Goal: Transaction & Acquisition: Purchase product/service

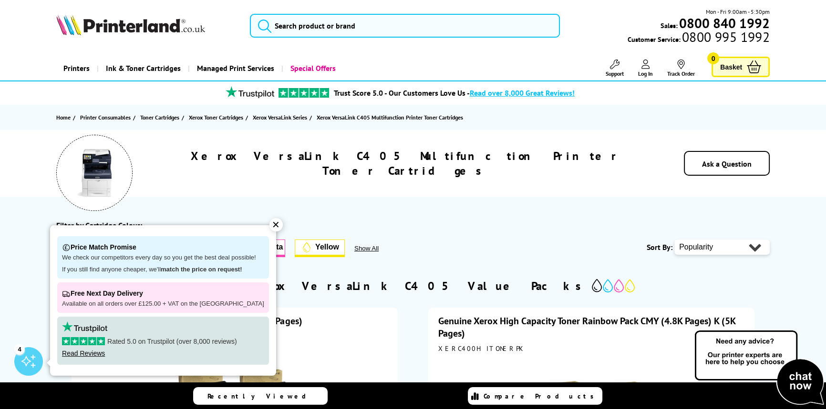
click at [269, 220] on div "✕" at bounding box center [275, 224] width 13 height 13
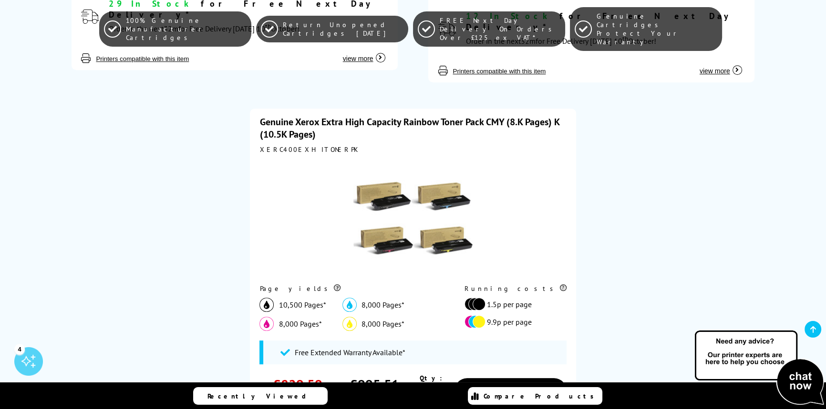
scroll to position [606, 0]
click at [308, 116] on link "Genuine Xerox Extra High Capacity Rainbow Toner Pack CMY (8.K Pages) K (10.5K P…" at bounding box center [408, 128] width 299 height 25
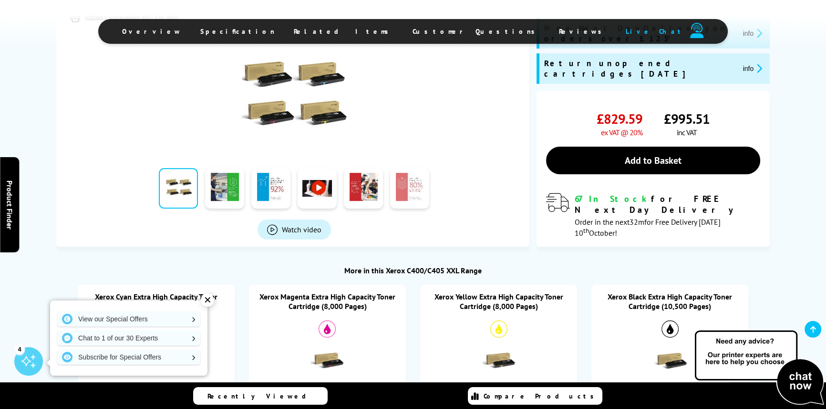
scroll to position [216, 0]
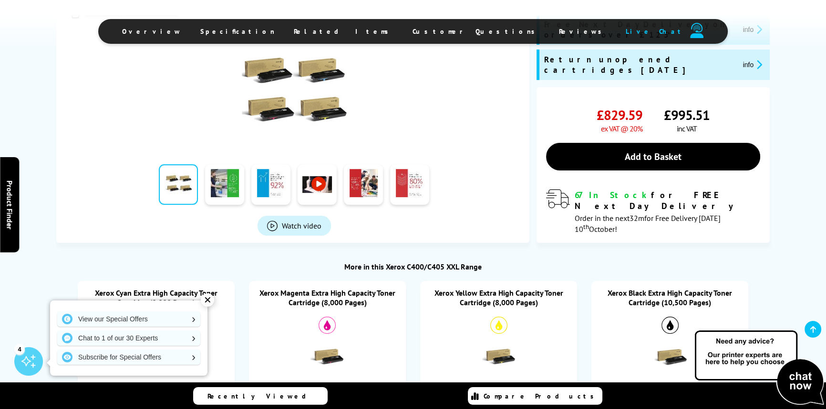
click at [208, 303] on div "✕" at bounding box center [207, 300] width 13 height 13
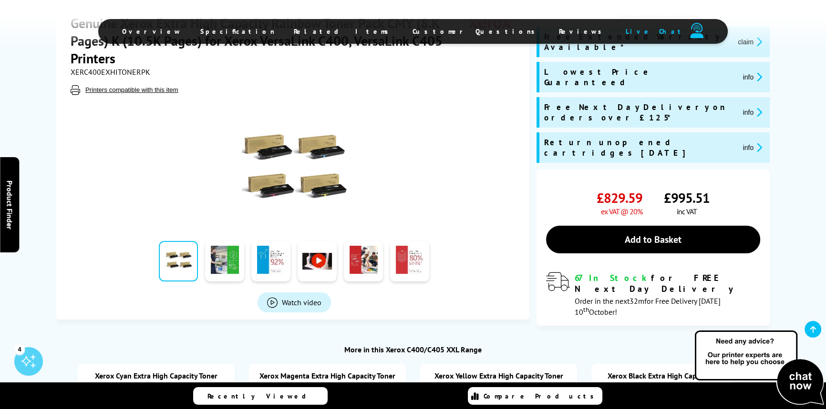
scroll to position [130, 0]
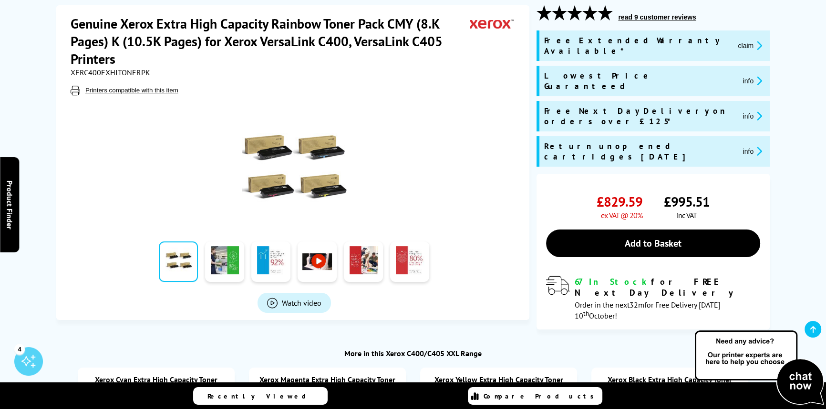
click at [94, 41] on h1 "Genuine Xerox Extra High Capacity Rainbow Toner Pack CMY (8.K Pages) K (10.5K P…" at bounding box center [270, 41] width 399 height 53
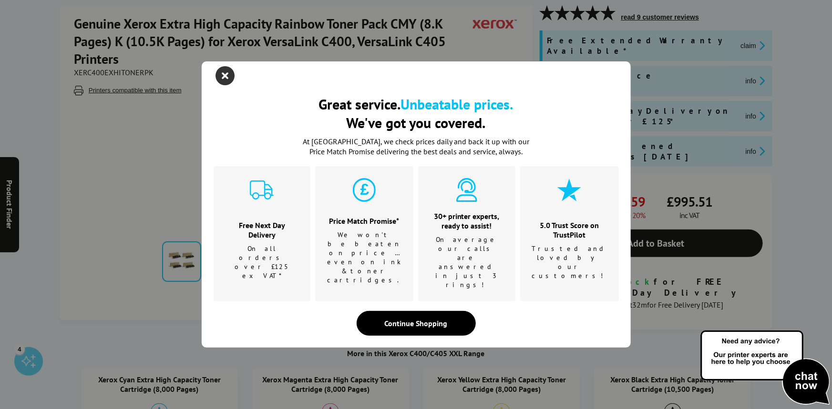
click at [232, 85] on icon "close modal" at bounding box center [225, 75] width 19 height 19
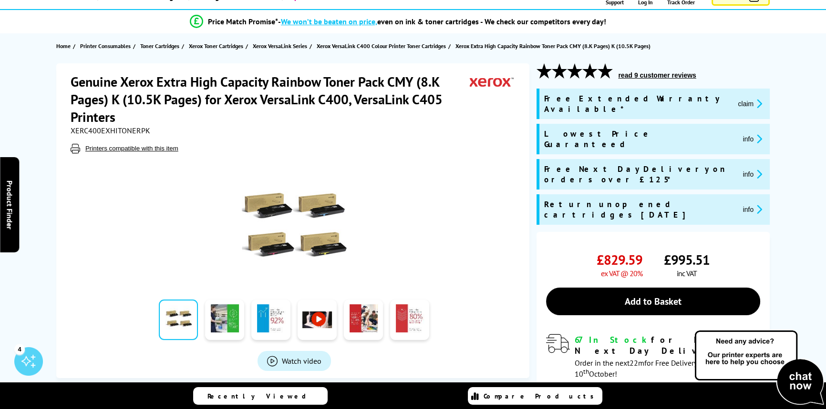
scroll to position [0, 0]
